Goal: Unclear

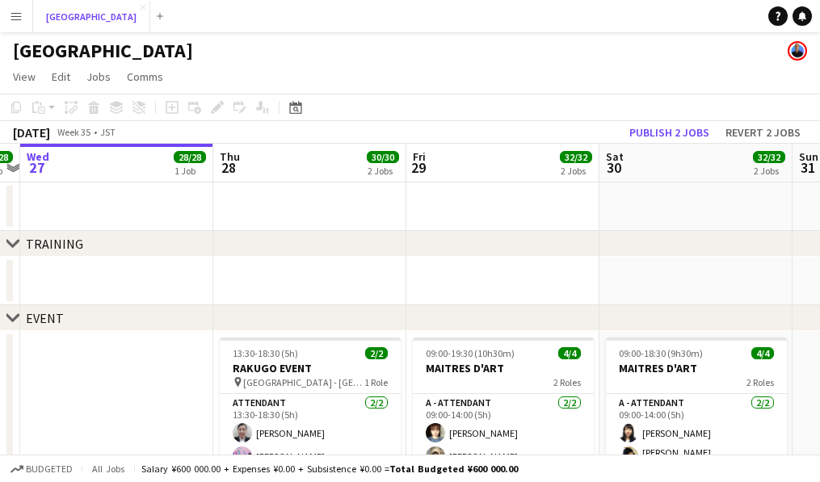
scroll to position [0, 559]
